Goal: Check status: Check status

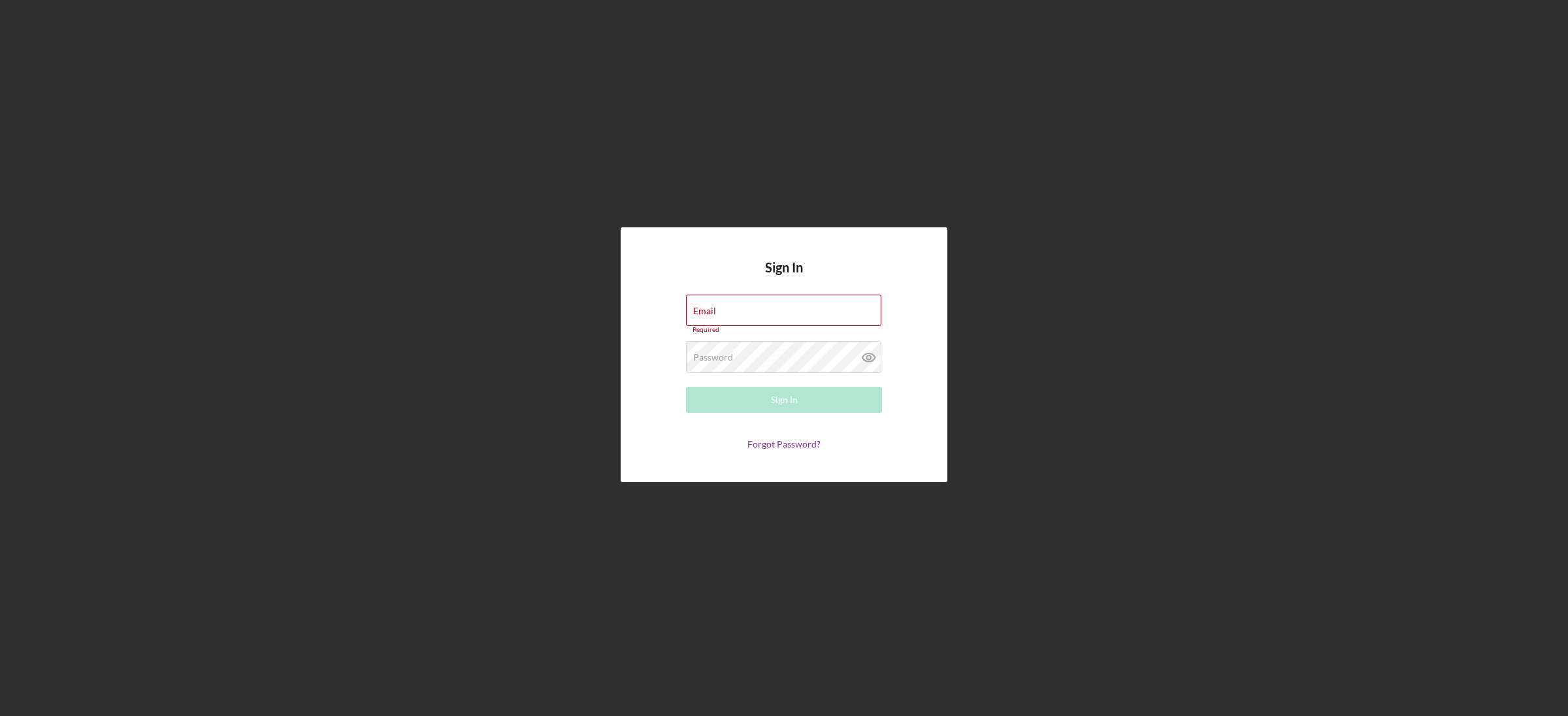
type input "[EMAIL_ADDRESS][DOMAIN_NAME]"
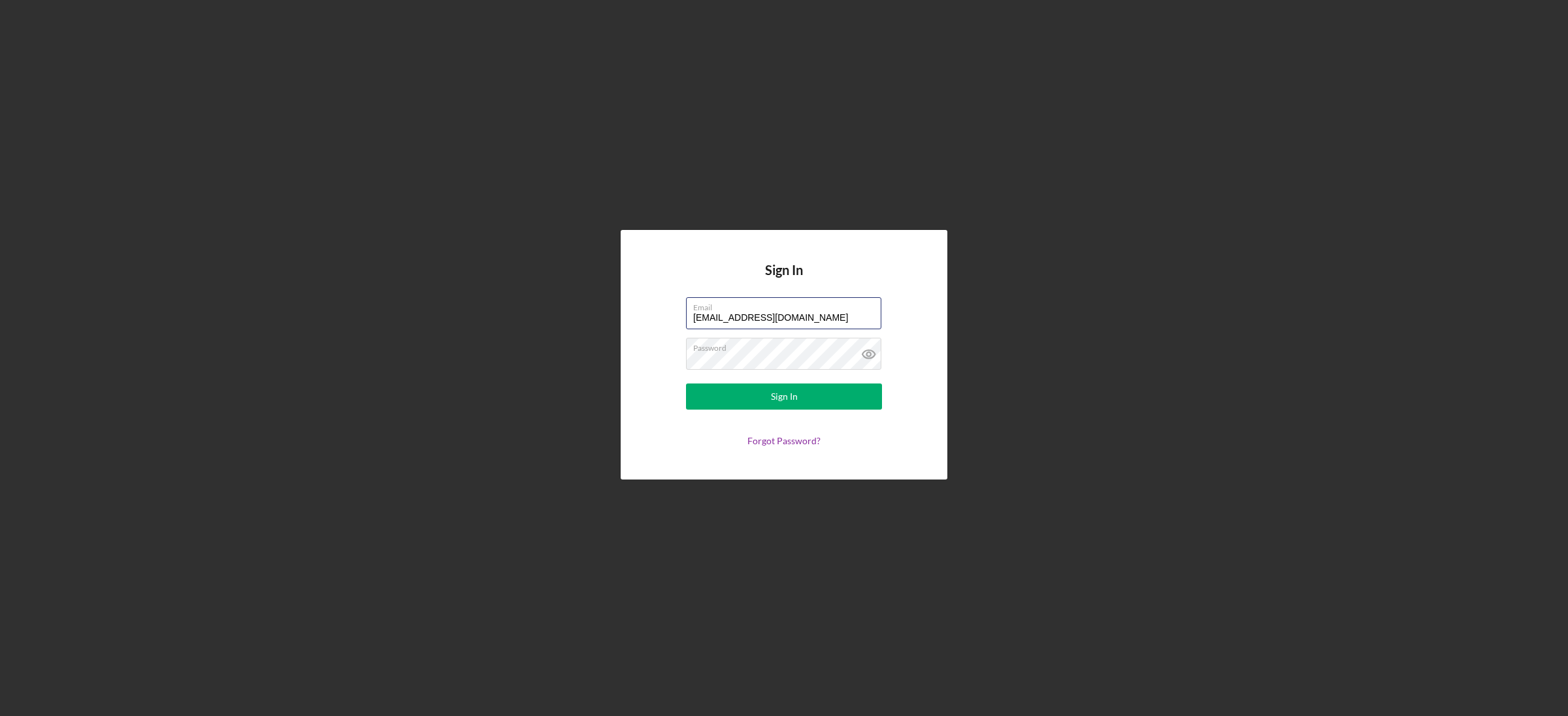
click at [686, 384] on button "Sign In" at bounding box center [784, 397] width 196 height 26
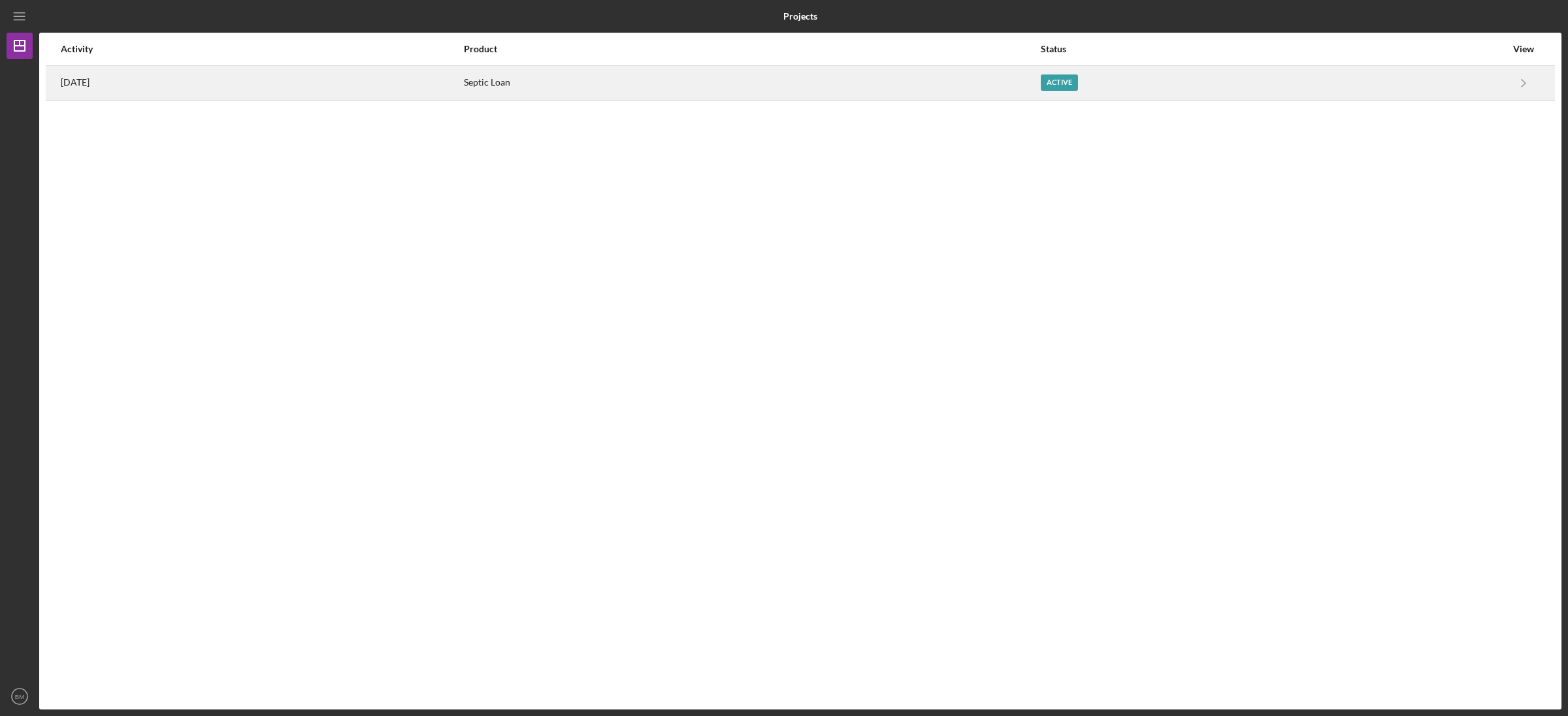
click at [1187, 83] on div "Active" at bounding box center [1274, 82] width 466 height 32
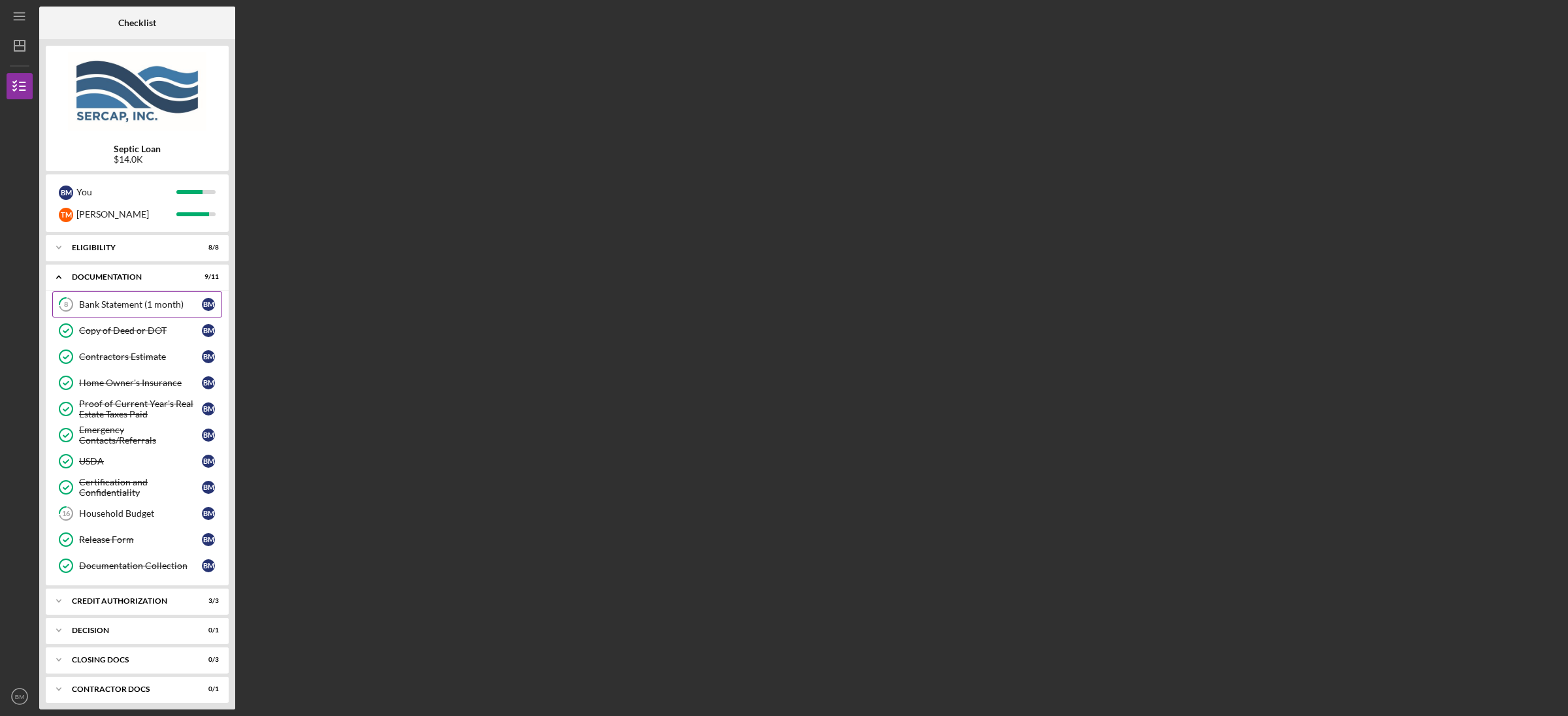
click at [170, 305] on div "Bank Statement (1 month)" at bounding box center [140, 304] width 123 height 11
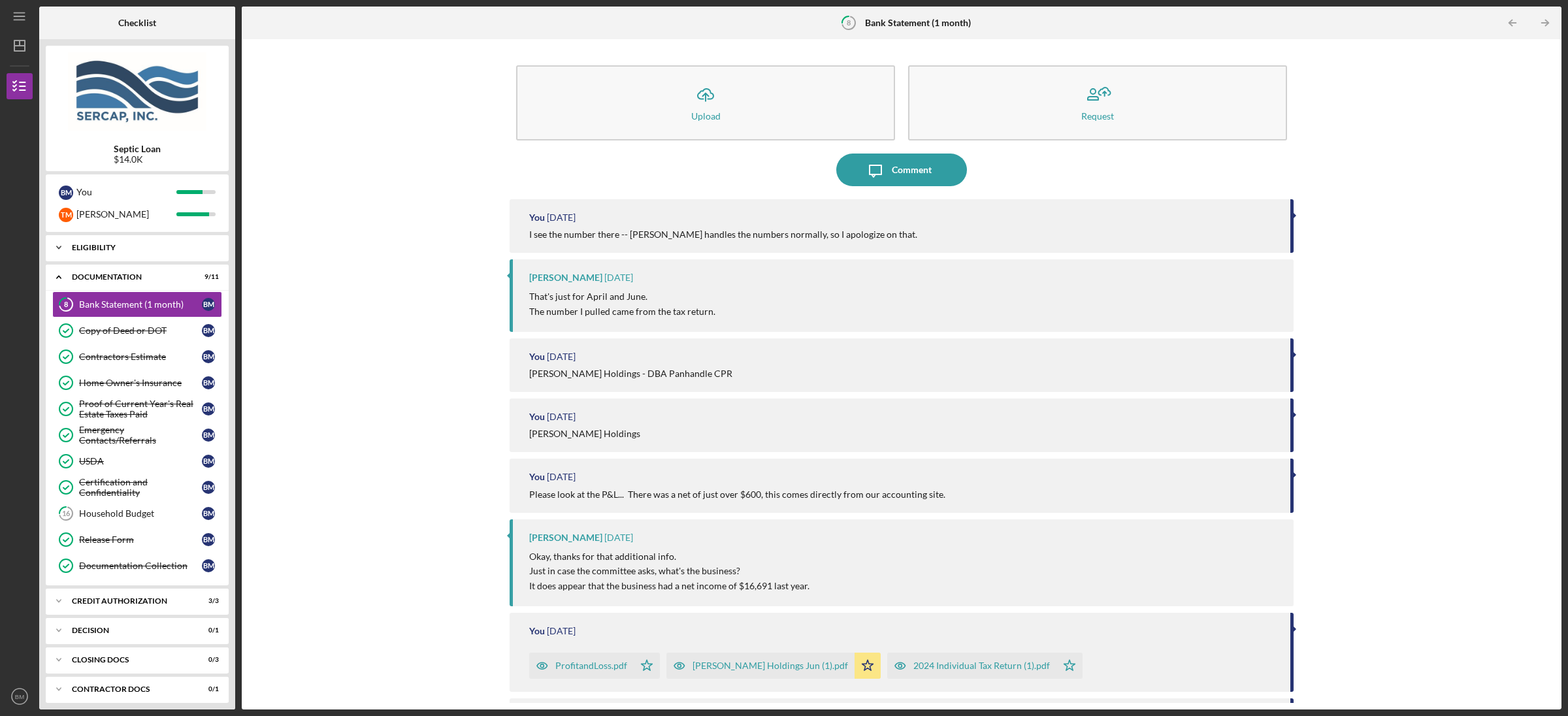
click at [126, 247] on div "Eligibility" at bounding box center [142, 247] width 140 height 8
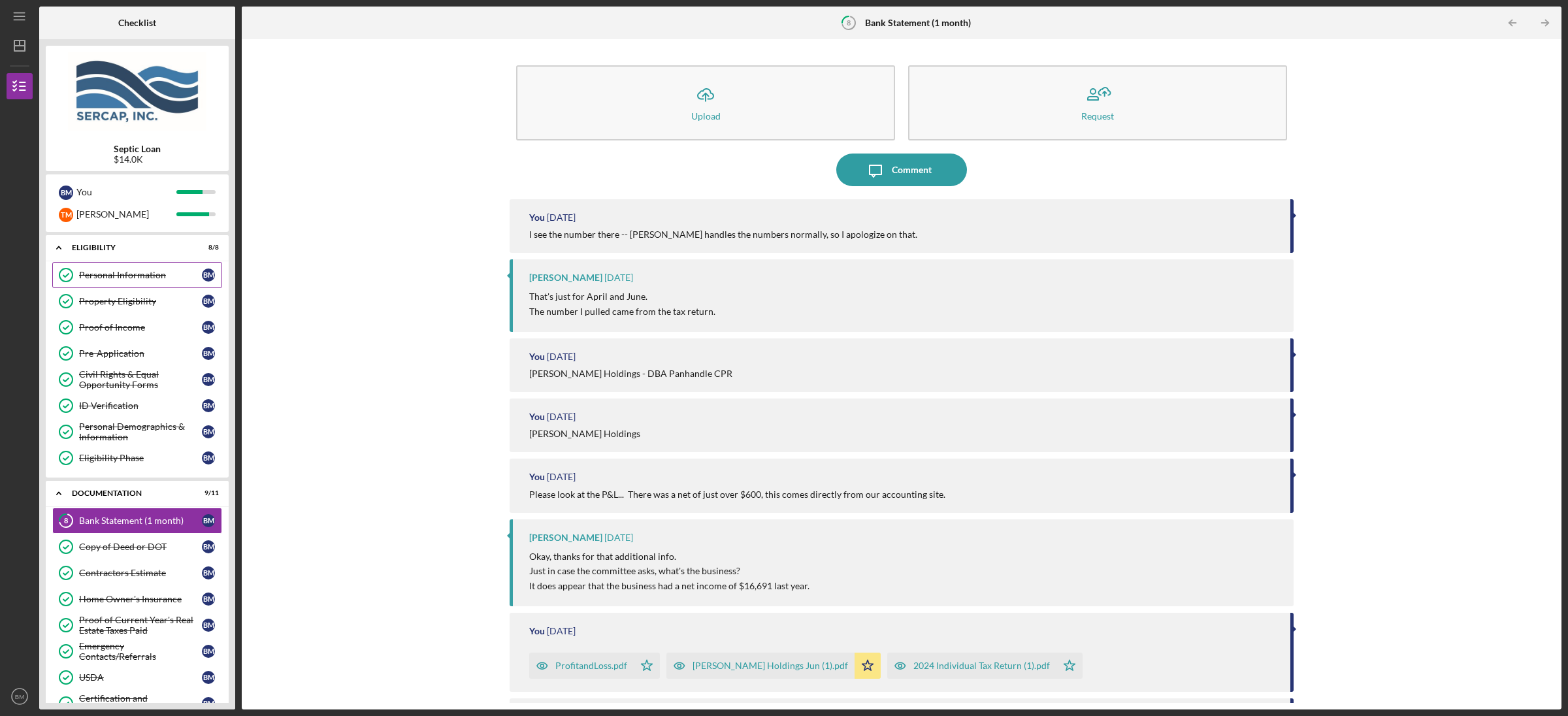
click at [116, 273] on div "Personal Information" at bounding box center [140, 275] width 123 height 11
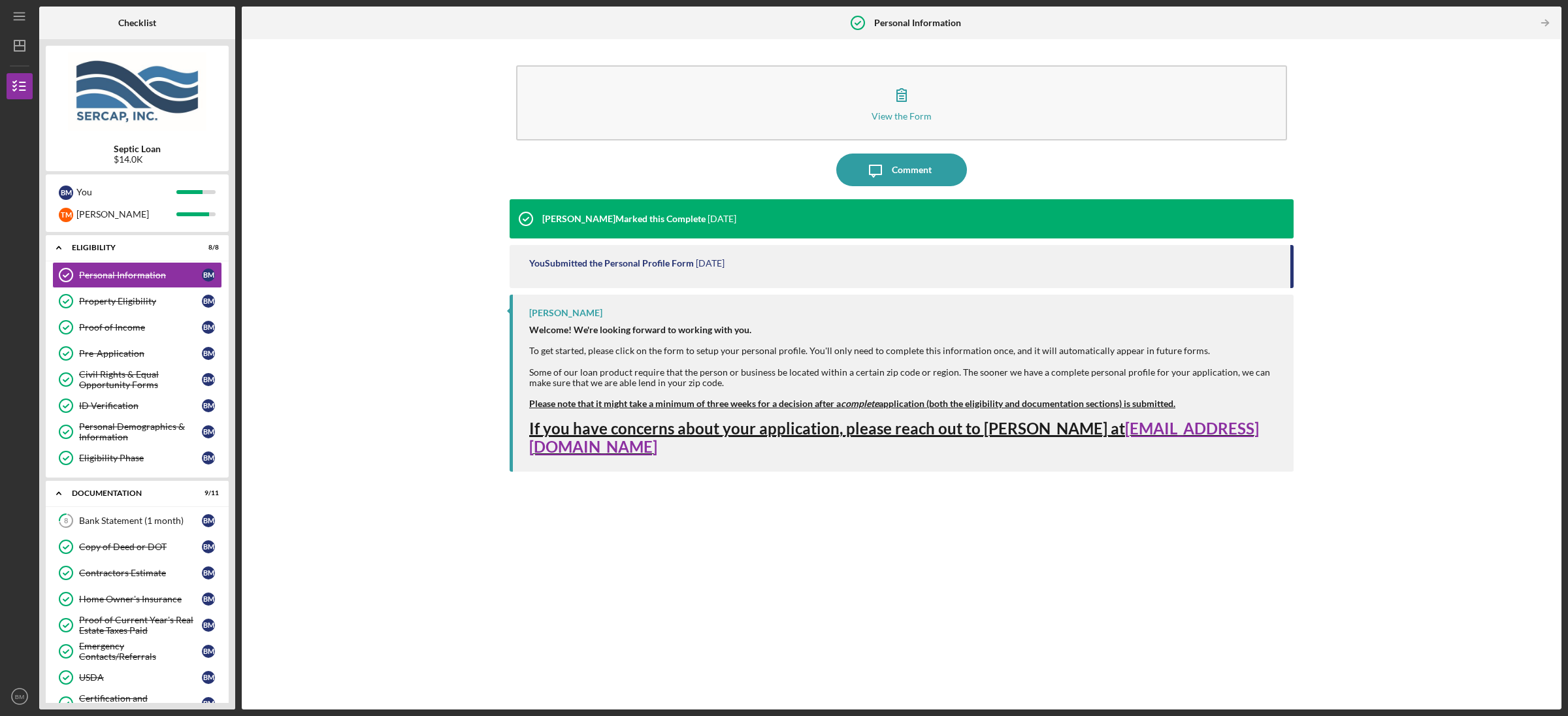
click at [718, 264] on time "[DATE]" at bounding box center [710, 264] width 29 height 11
click at [107, 305] on div "Property Eligibility" at bounding box center [140, 301] width 123 height 11
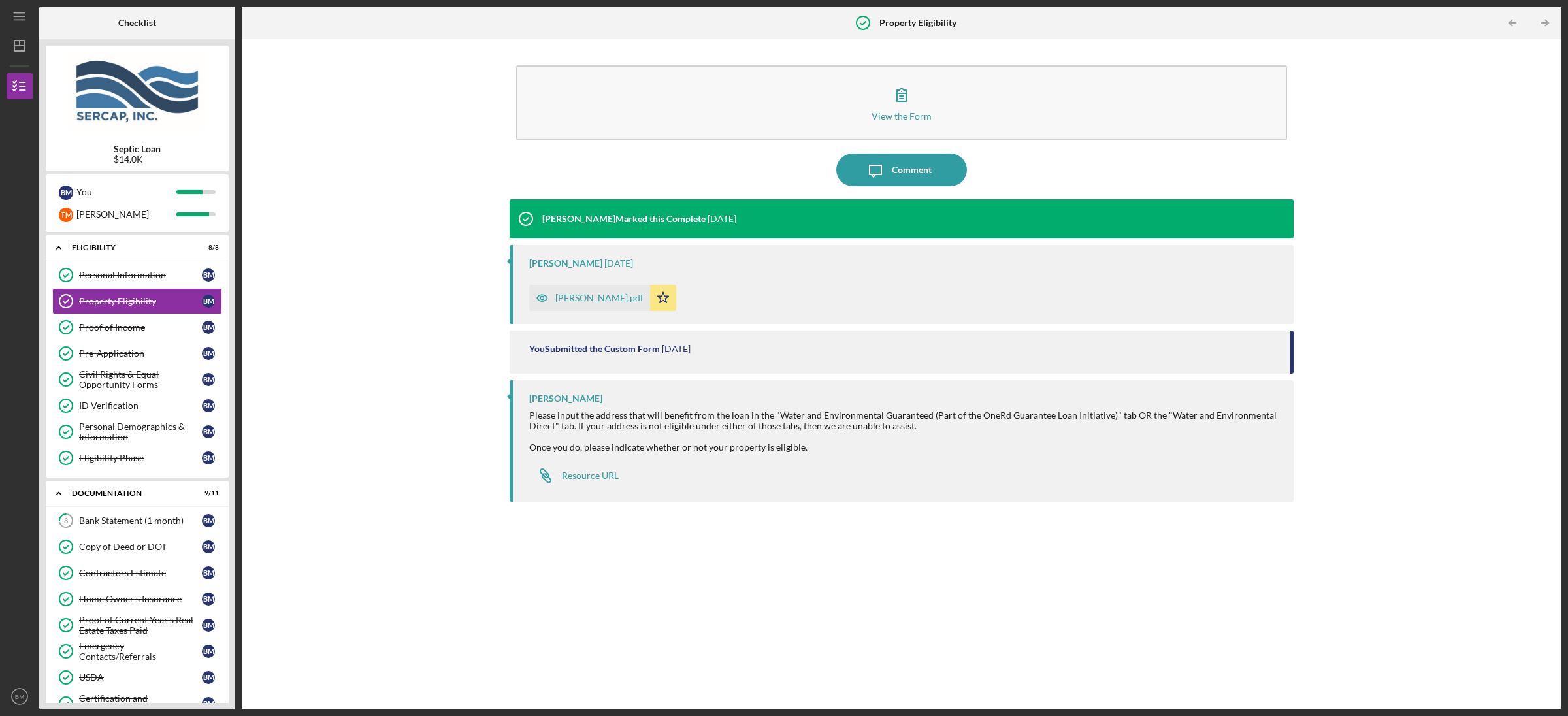
click at [559, 297] on div "[PERSON_NAME].pdf" at bounding box center [600, 298] width 88 height 11
